Goal: Task Accomplishment & Management: Manage account settings

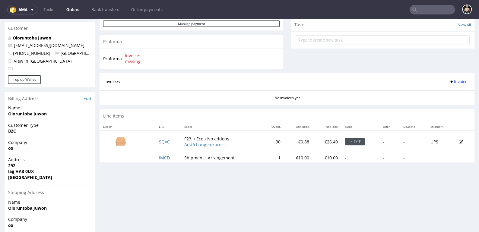
scroll to position [278, 0]
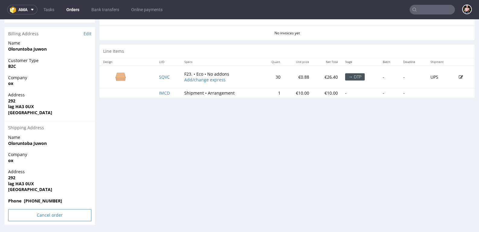
click at [26, 212] on input "Cancel order" at bounding box center [49, 215] width 83 height 12
click at [40, 199] on link "Yes" at bounding box center [40, 199] width 17 height 9
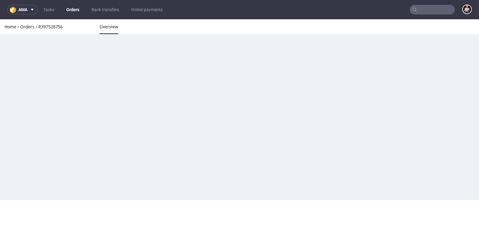
scroll to position [0, 0]
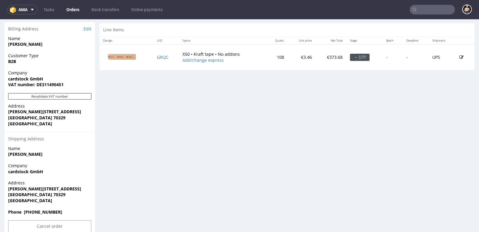
scroll to position [310, 0]
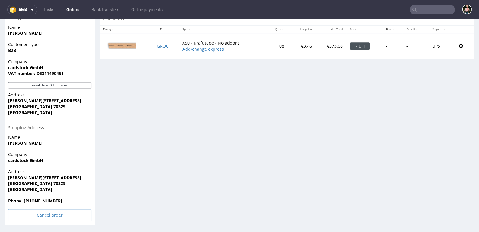
click at [40, 214] on input "Cancel order" at bounding box center [49, 215] width 83 height 12
click at [35, 199] on link "Yes" at bounding box center [40, 199] width 17 height 9
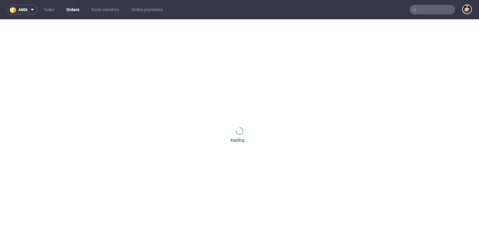
scroll to position [0, 0]
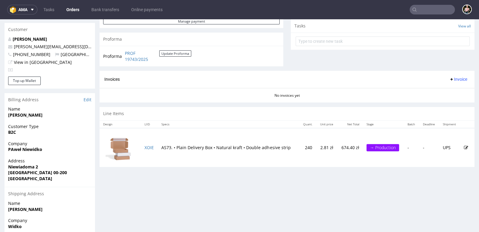
scroll to position [278, 0]
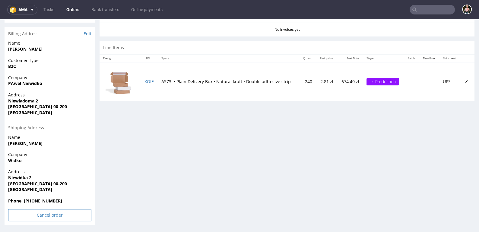
click at [36, 214] on input "Cancel order" at bounding box center [49, 215] width 83 height 12
click at [36, 198] on icon at bounding box center [37, 199] width 4 height 4
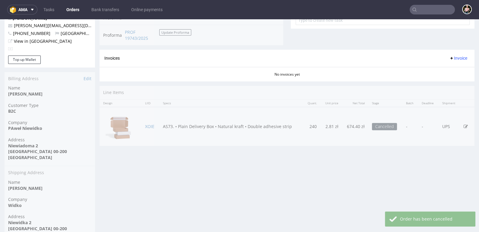
scroll to position [0, 0]
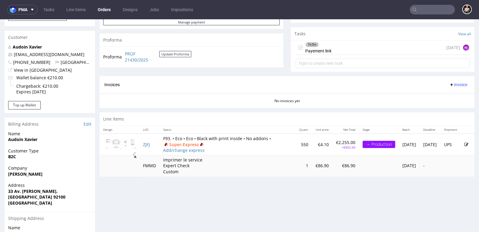
scroll to position [79, 0]
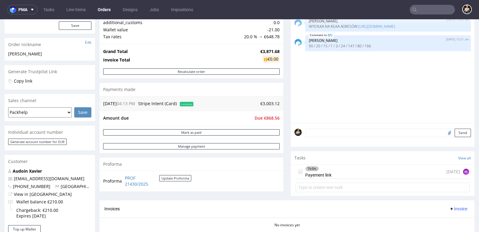
click at [372, 172] on div "To Do Payement link 1 day ago AŁ" at bounding box center [383, 172] width 174 height 14
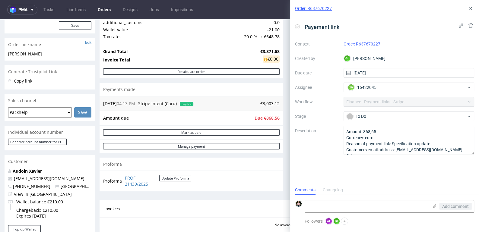
scroll to position [5, 0]
click at [470, 5] on button at bounding box center [470, 8] width 7 height 7
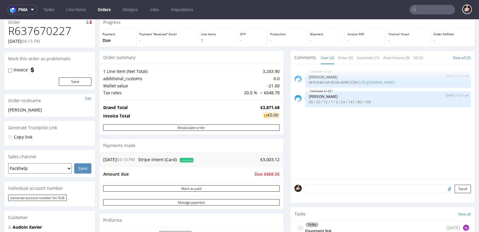
scroll to position [23, 0]
click at [358, 86] on link "https://packhelp.slack.com/archives/C01MD6JLQ49/p1759821993218279" at bounding box center [376, 83] width 37 height 5
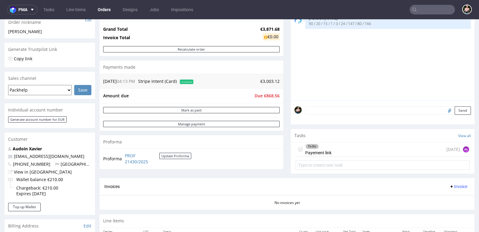
scroll to position [0, 0]
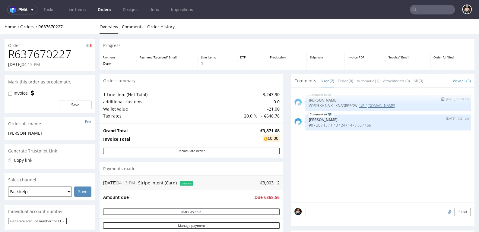
click at [358, 108] on link "https://packhelp.slack.com/archives/C01MD6JLQ49/p1759821993218279" at bounding box center [376, 105] width 37 height 5
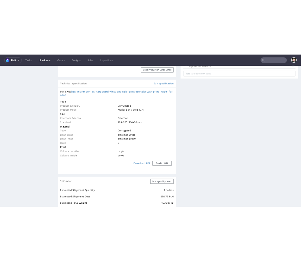
scroll to position [421, 0]
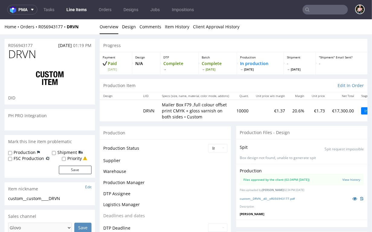
scroll to position [196, 0]
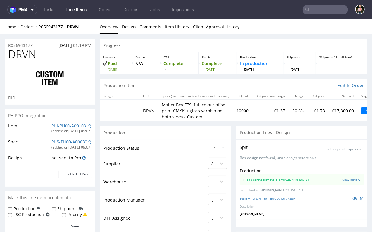
select select "in_progress"
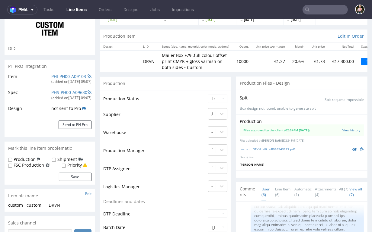
scroll to position [50, 0]
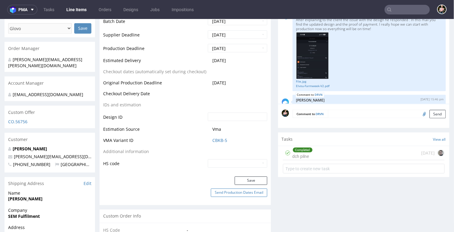
scroll to position [0, 0]
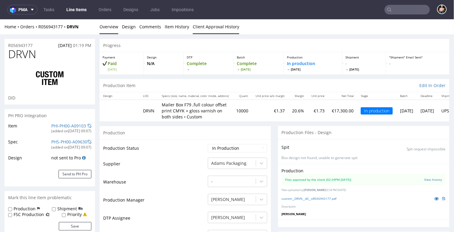
click at [217, 29] on link "Client Approval History" at bounding box center [216, 26] width 46 height 15
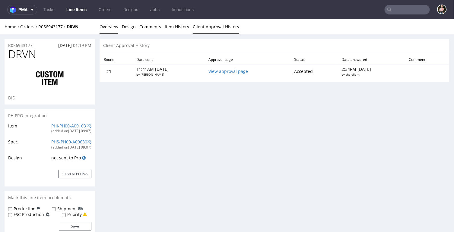
click at [103, 31] on link "Overview" at bounding box center [109, 26] width 19 height 15
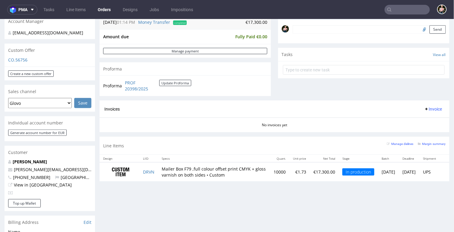
scroll to position [201, 0]
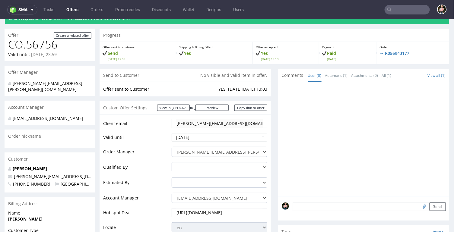
scroll to position [13, 0]
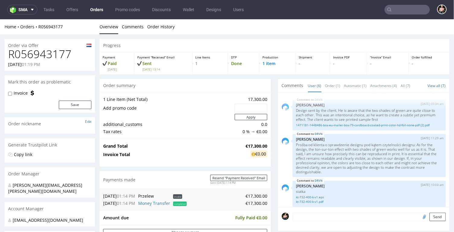
scroll to position [189, 0]
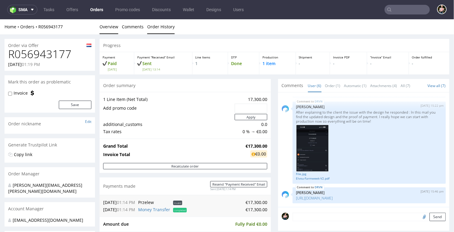
click at [157, 29] on link "Order History" at bounding box center [160, 26] width 27 height 15
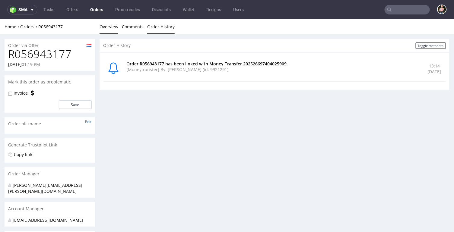
click at [106, 30] on link "Overview" at bounding box center [109, 26] width 19 height 15
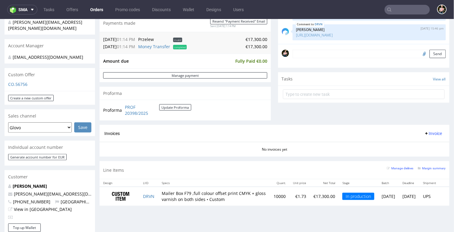
scroll to position [158, 0]
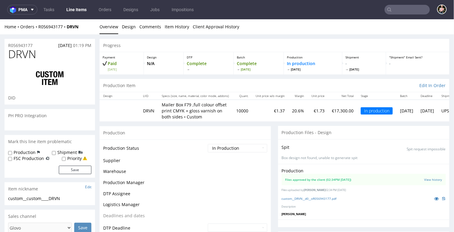
scroll to position [189, 0]
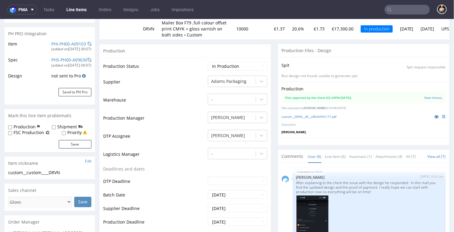
select select "in_progress"
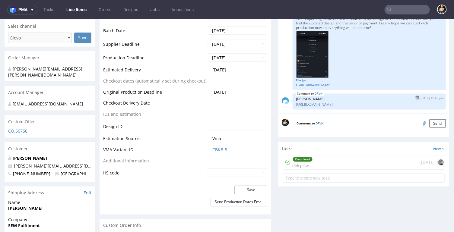
click at [326, 104] on link "https://packhelp.slack.com/archives/C0101HZ89EW/p1758269009969899" at bounding box center [314, 104] width 37 height 5
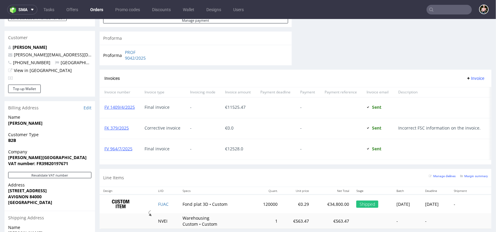
scroll to position [293, 0]
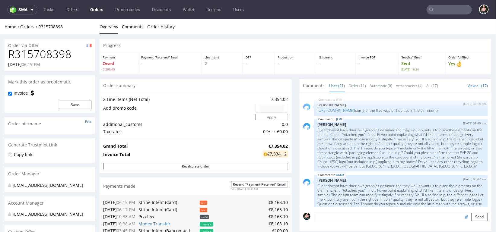
scroll to position [520, 0]
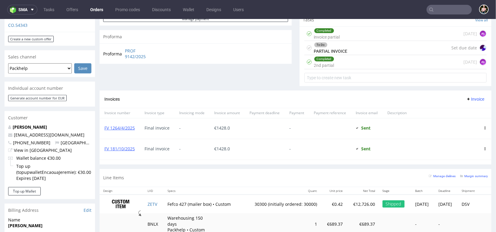
scroll to position [222, 0]
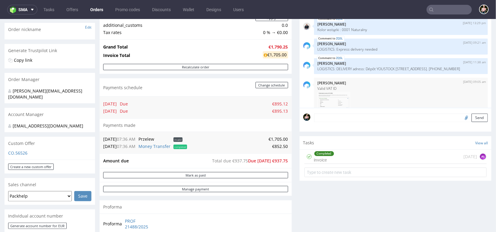
scroll to position [95, 0]
